Goal: Transaction & Acquisition: Purchase product/service

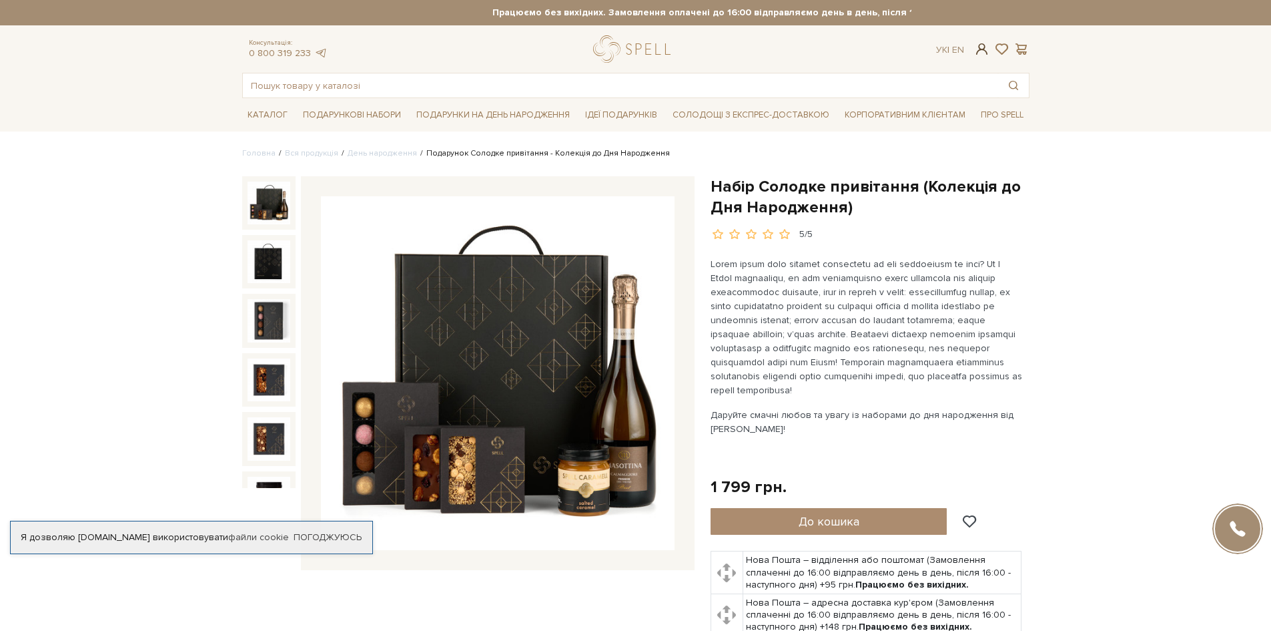
click at [976, 50] on span at bounding box center [982, 49] width 16 height 14
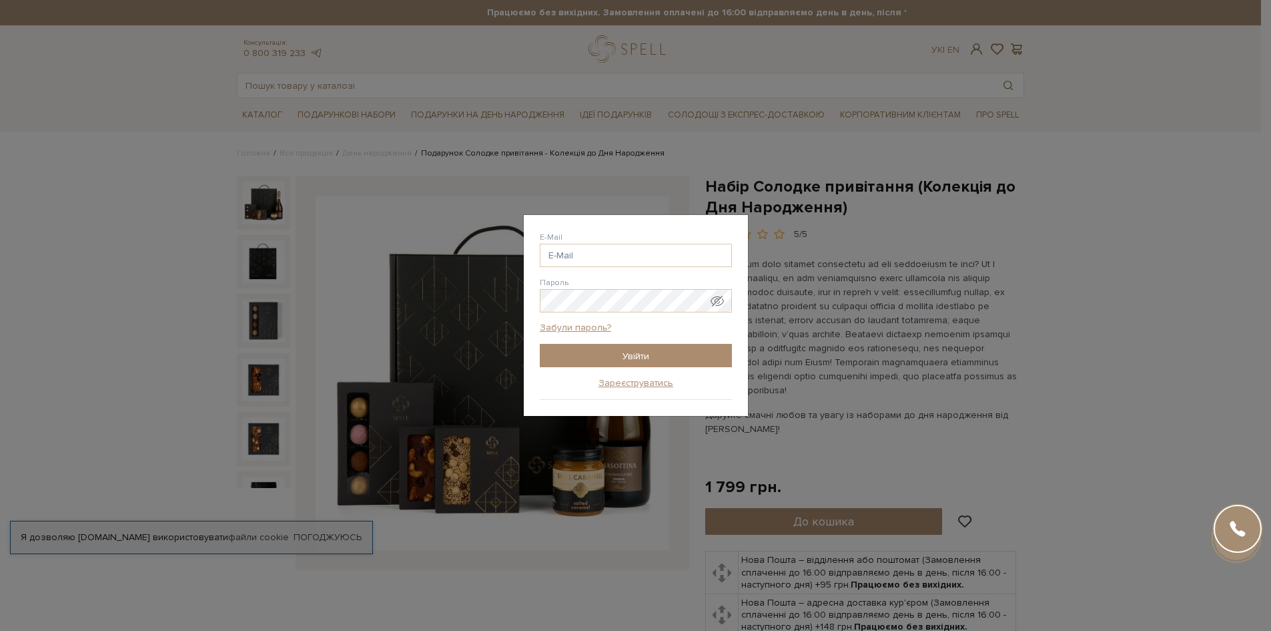
click at [960, 93] on div "Авторизація E-Mail Пароль Забули пароль? Увійти Зареєструватись Забули пароль? …" at bounding box center [635, 315] width 1271 height 631
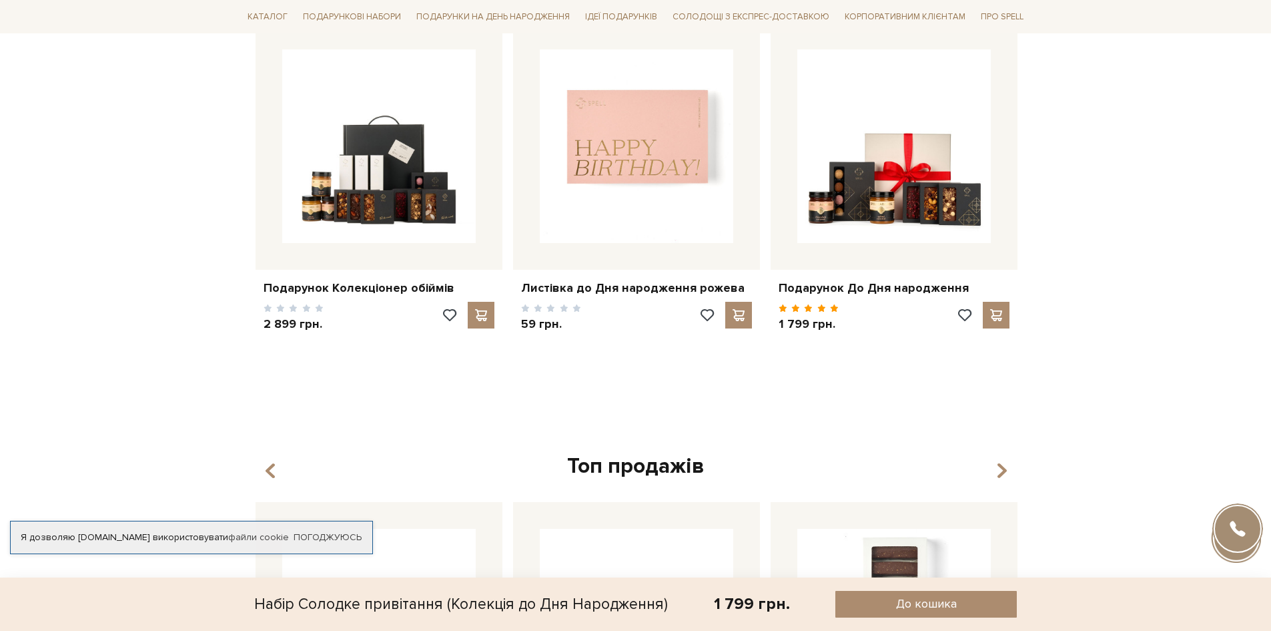
scroll to position [1268, 0]
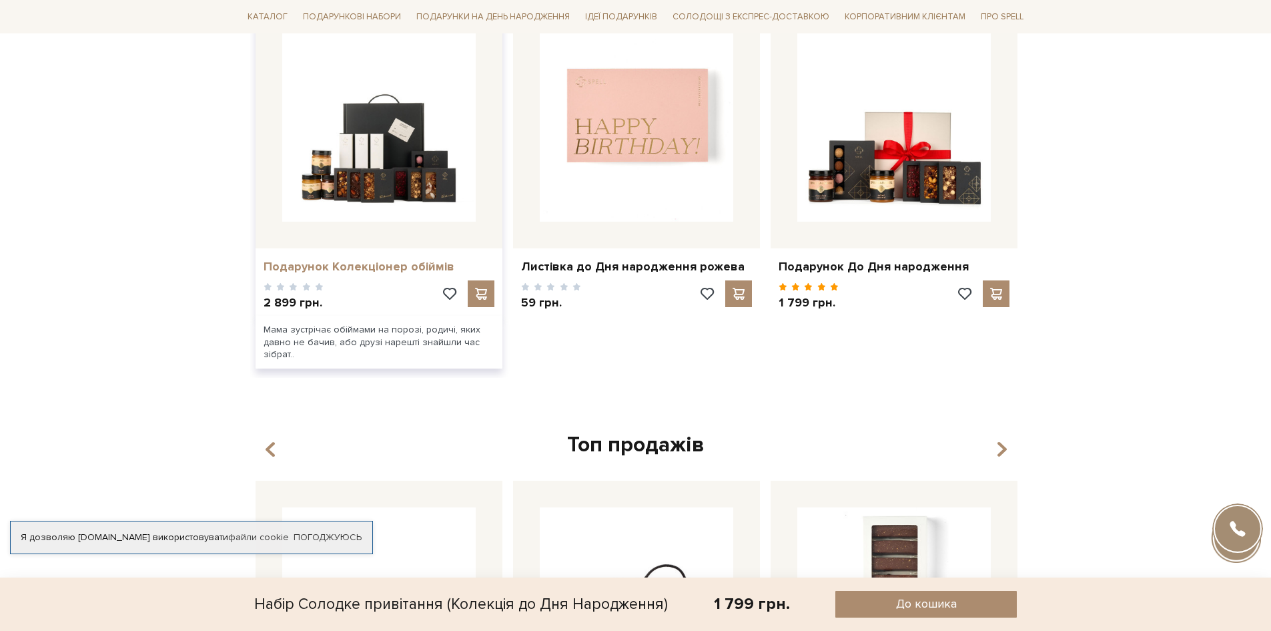
click at [402, 263] on link "Подарунок Колекціонер обіймів" at bounding box center [379, 266] width 231 height 15
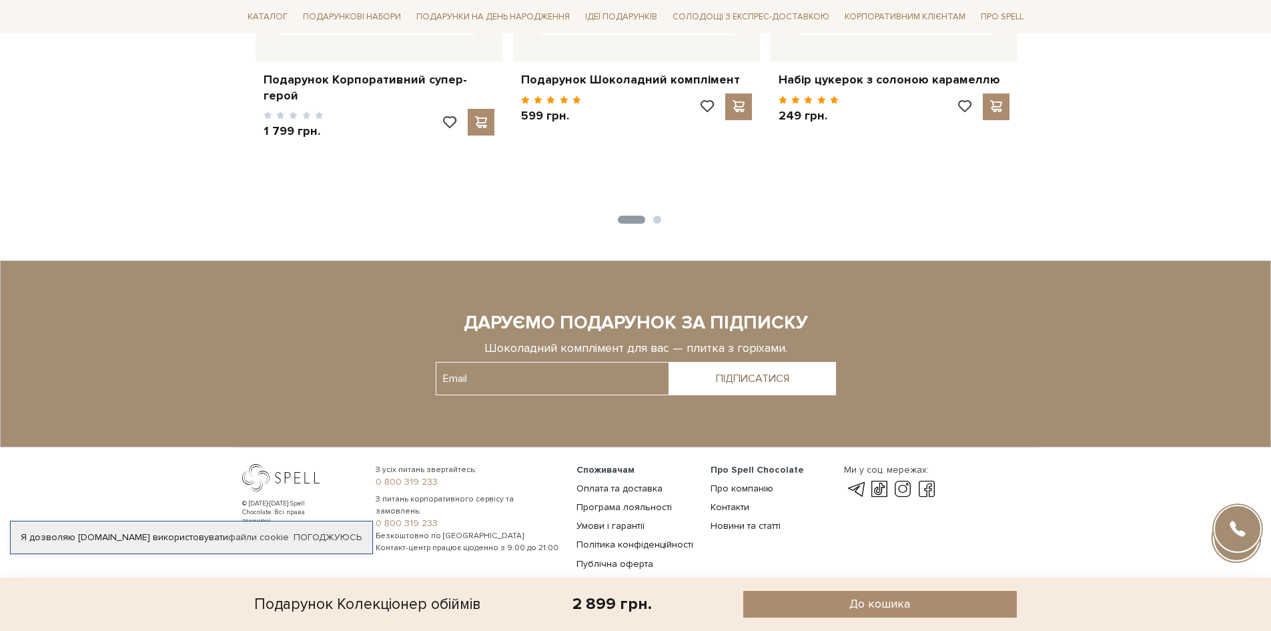
scroll to position [2243, 0]
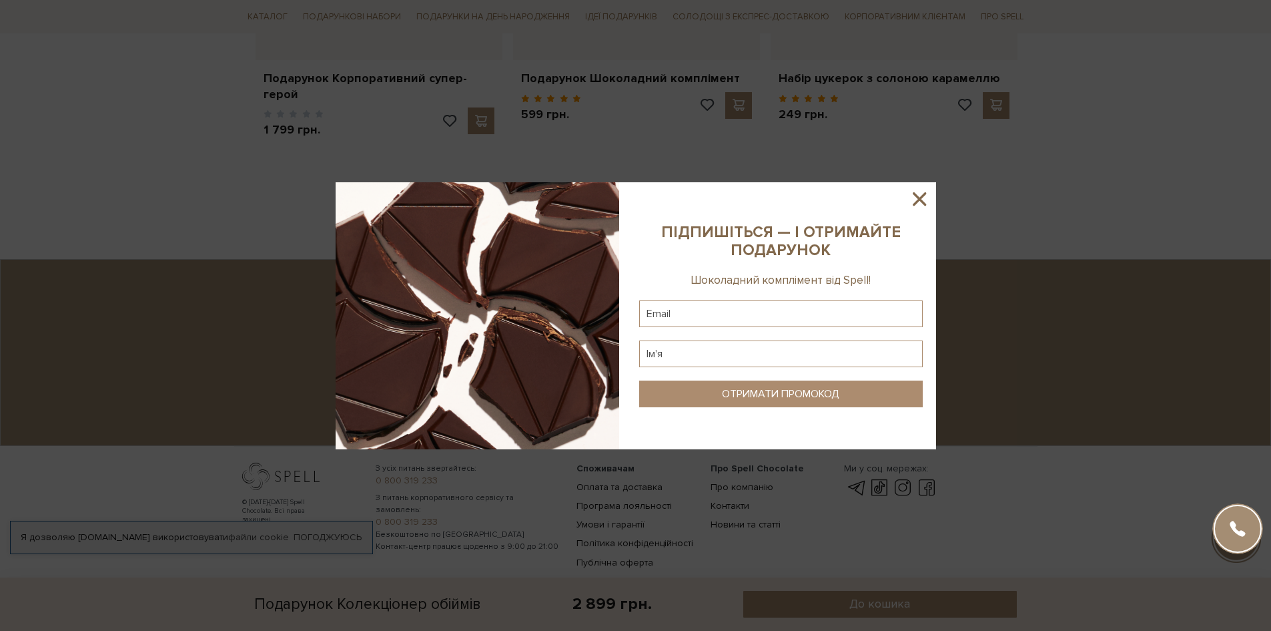
click at [926, 195] on icon at bounding box center [919, 199] width 23 height 23
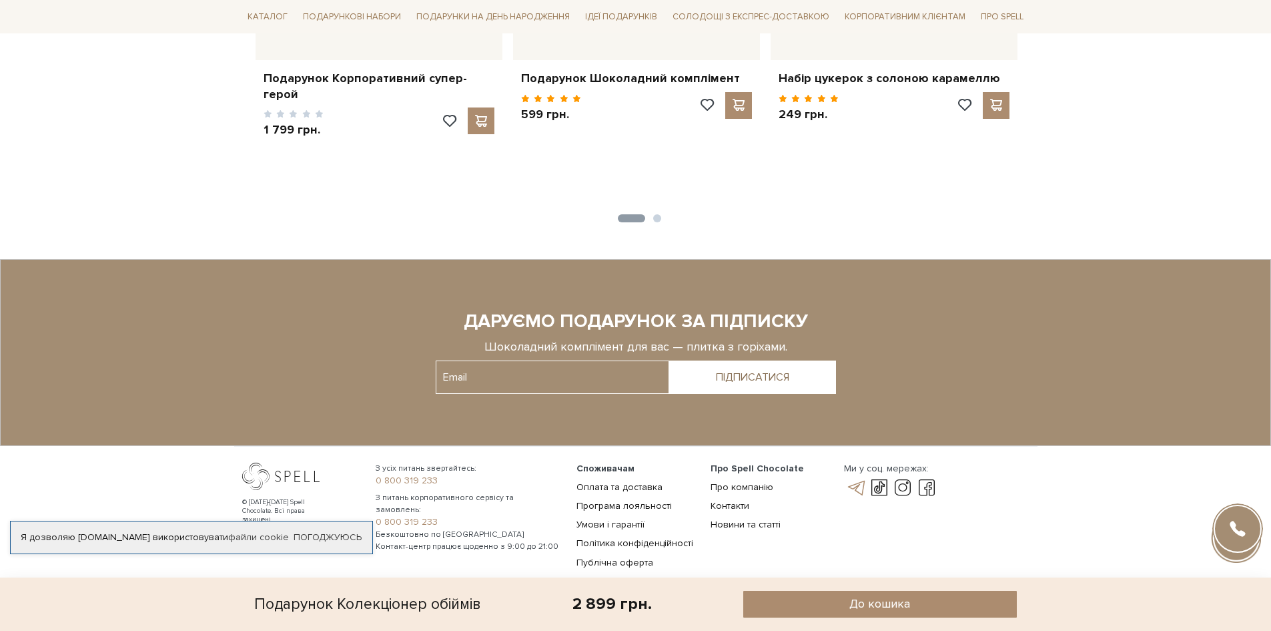
click at [852, 480] on link at bounding box center [855, 488] width 23 height 16
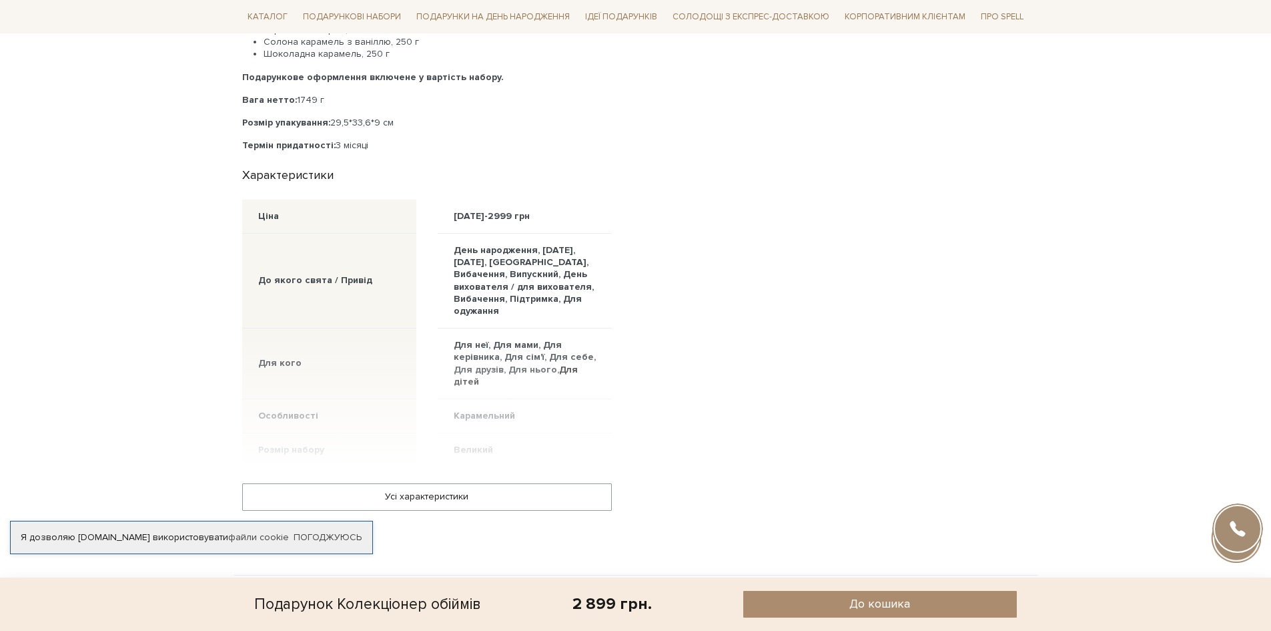
scroll to position [709, 0]
